Goal: Information Seeking & Learning: Understand process/instructions

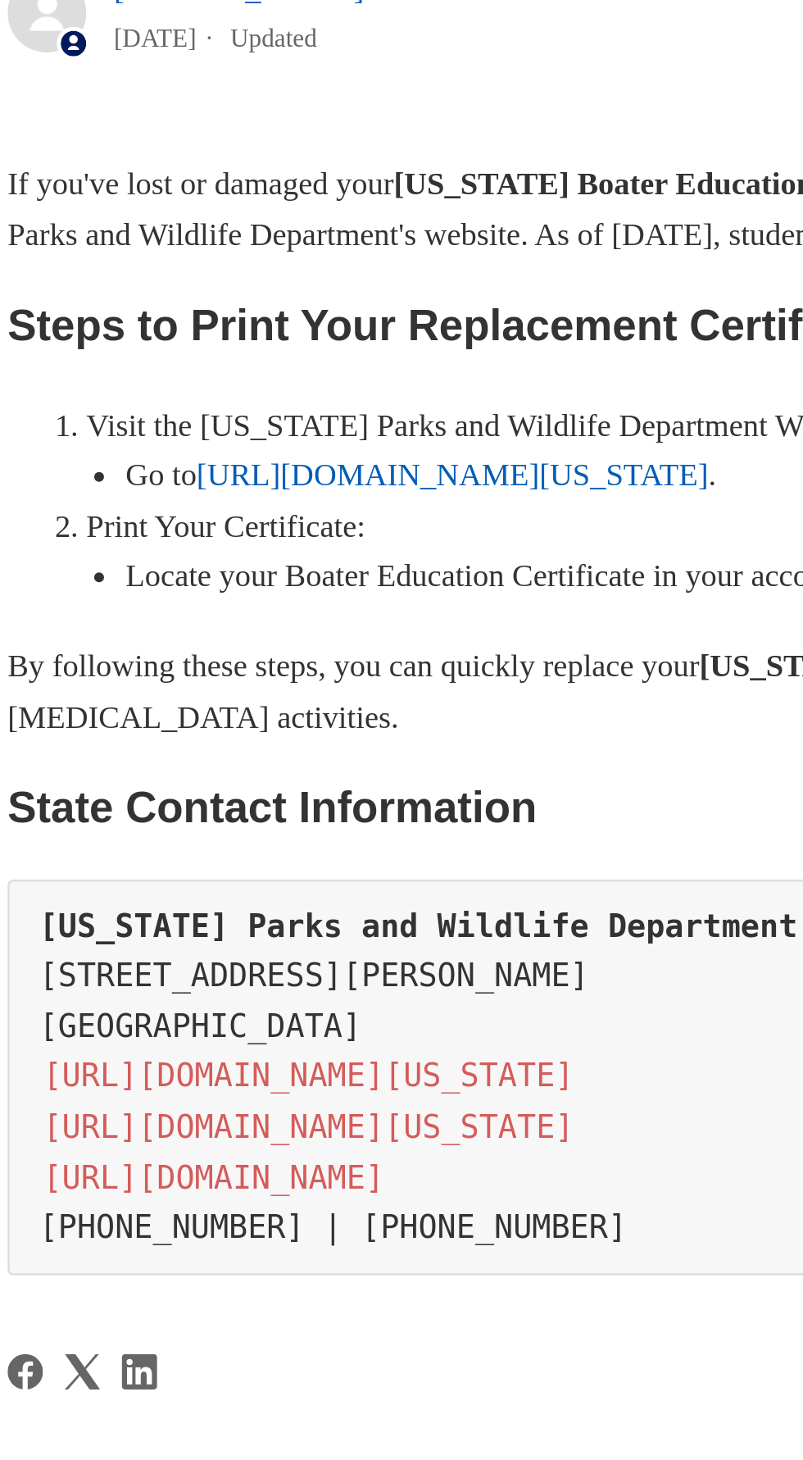
scroll to position [3, 0]
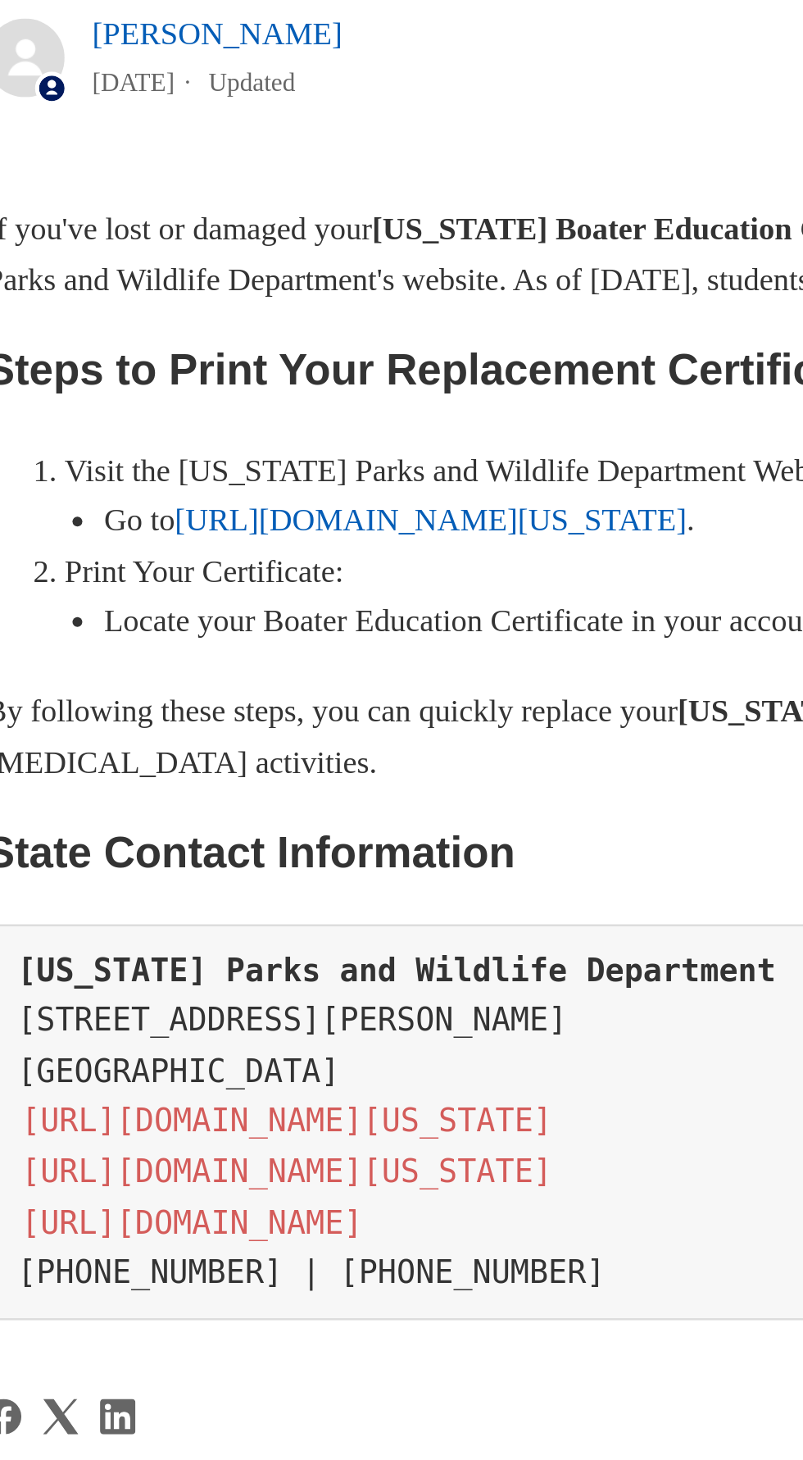
click at [237, 647] on link "[URL][DOMAIN_NAME][US_STATE]" at bounding box center [225, 640] width 213 height 14
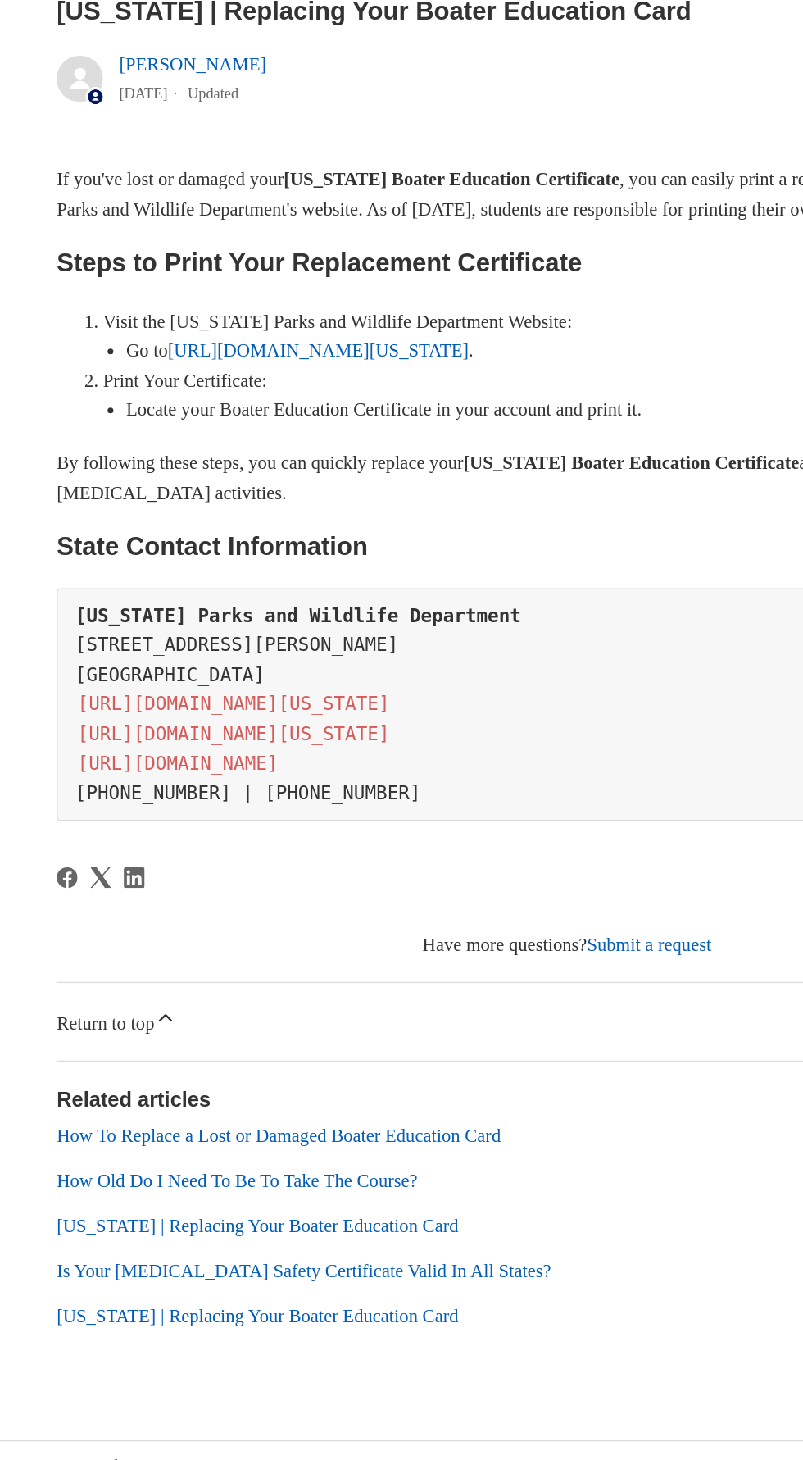
scroll to position [7, 0]
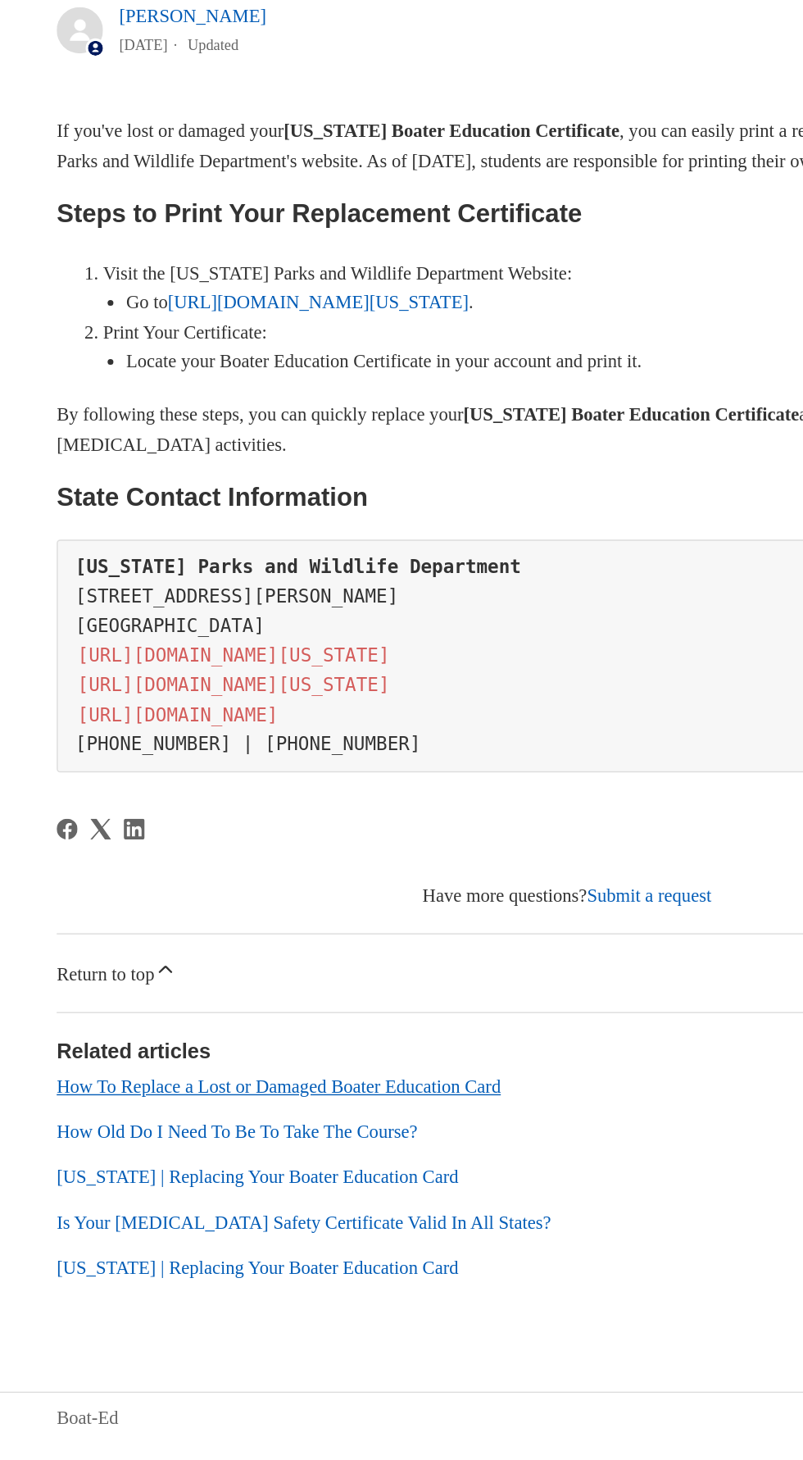
click at [355, 1202] on link "How To Replace a Lost or Damaged Boater Education Card" at bounding box center [197, 1195] width 315 height 14
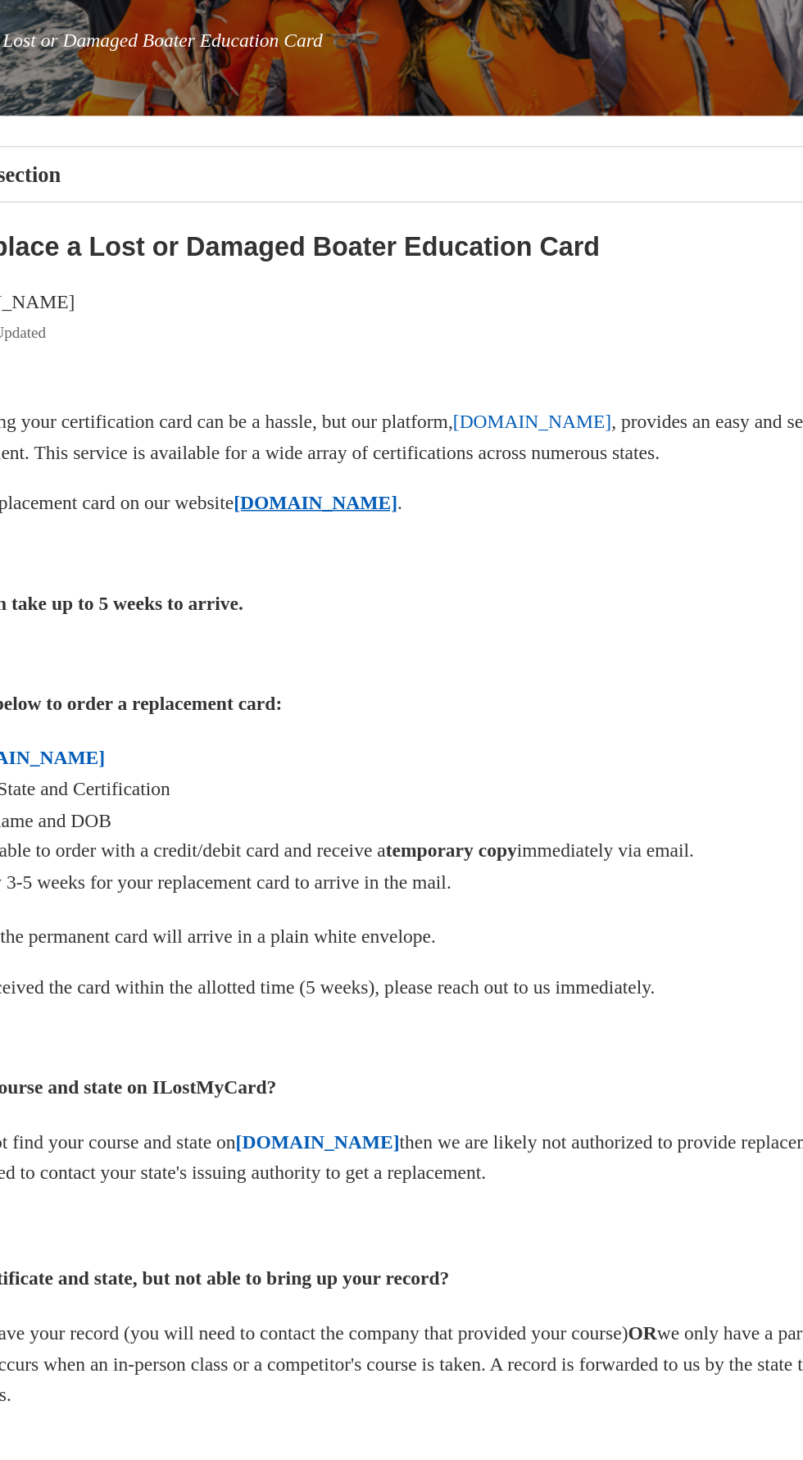
click at [408, 580] on strong "ILostMyCard.com" at bounding box center [352, 573] width 111 height 14
